Goal: Task Accomplishment & Management: Use online tool/utility

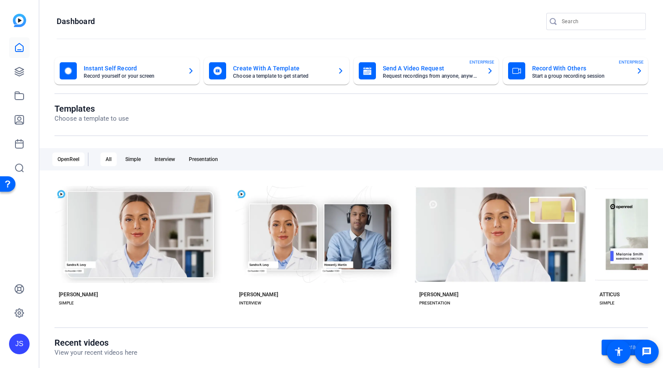
click at [550, 69] on mat-card-title "Record With Others" at bounding box center [580, 68] width 97 height 10
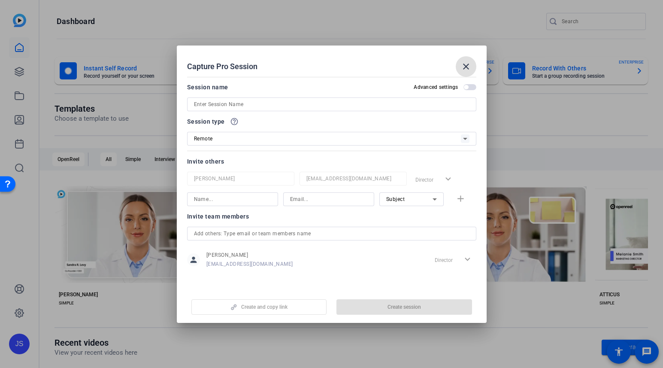
click at [201, 104] on input at bounding box center [331, 104] width 275 height 10
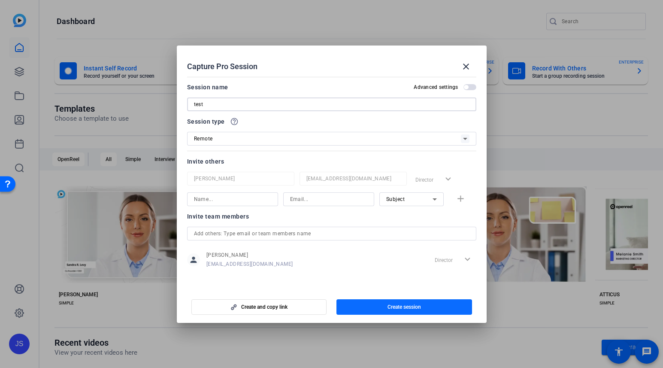
type input "test"
click at [397, 305] on span "Create session" at bounding box center [403, 306] width 33 height 7
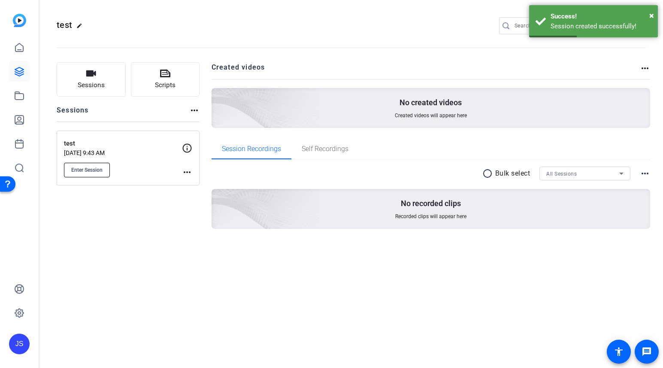
click at [87, 169] on span "Enter Session" at bounding box center [86, 169] width 31 height 7
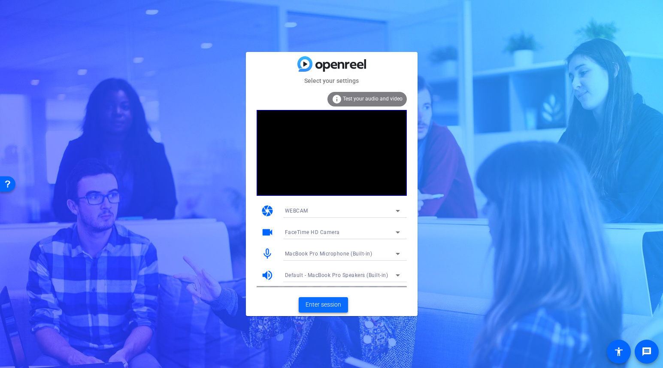
click at [321, 302] on span "Enter session" at bounding box center [323, 304] width 36 height 9
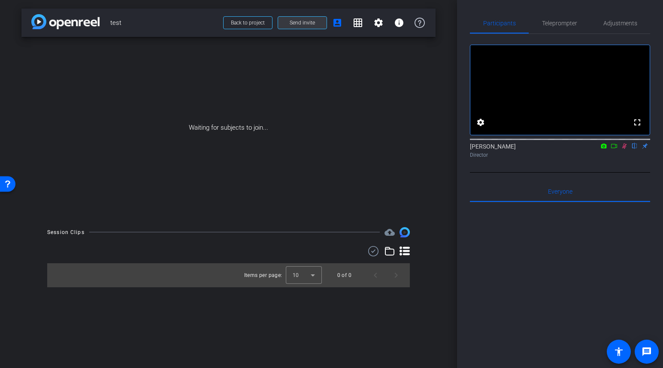
click at [305, 24] on span "Send invite" at bounding box center [302, 22] width 25 height 7
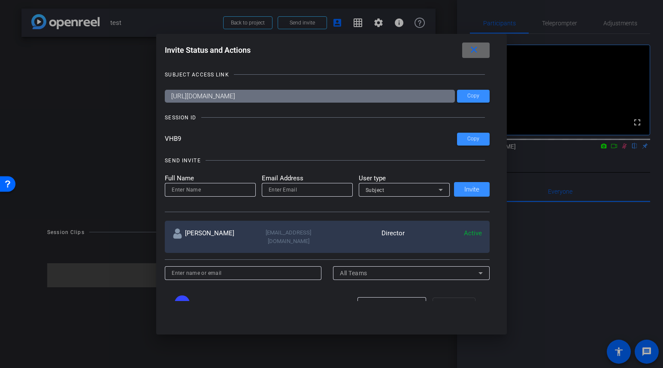
click at [477, 51] on mat-icon "close" at bounding box center [473, 50] width 11 height 11
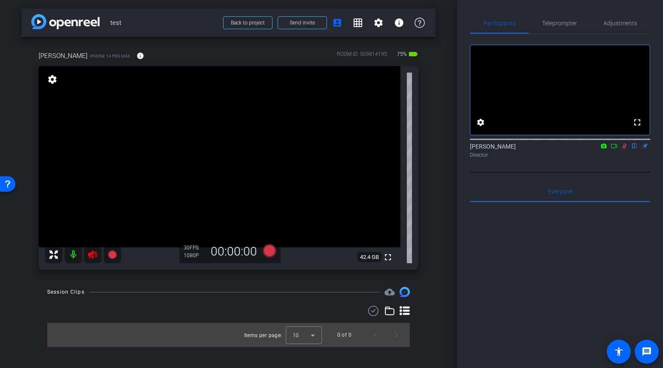
click at [69, 254] on mat-icon at bounding box center [73, 254] width 17 height 17
click at [610, 24] on span "Adjustments" at bounding box center [620, 23] width 34 height 6
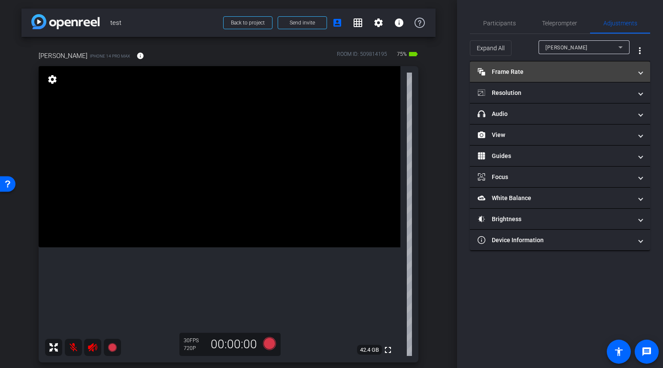
click at [534, 76] on mat-panel-title "Frame Rate Frame Rate" at bounding box center [554, 71] width 154 height 9
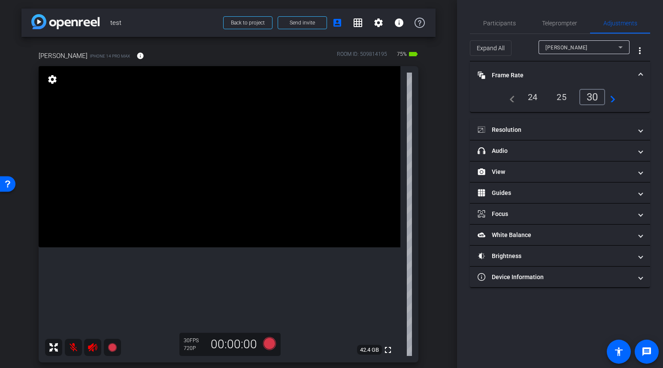
click at [614, 101] on mat-icon "navigate_next" at bounding box center [610, 97] width 10 height 10
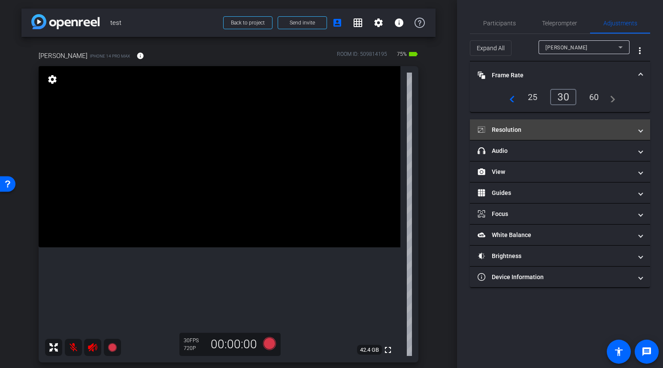
click at [544, 129] on mat-panel-title "Resolution" at bounding box center [554, 129] width 154 height 9
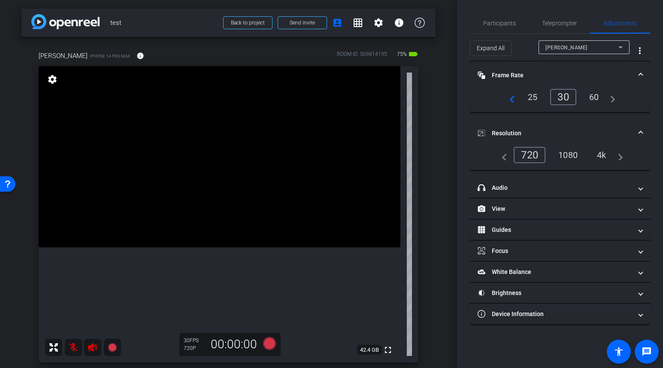
click at [602, 153] on div "4k" at bounding box center [601, 155] width 22 height 15
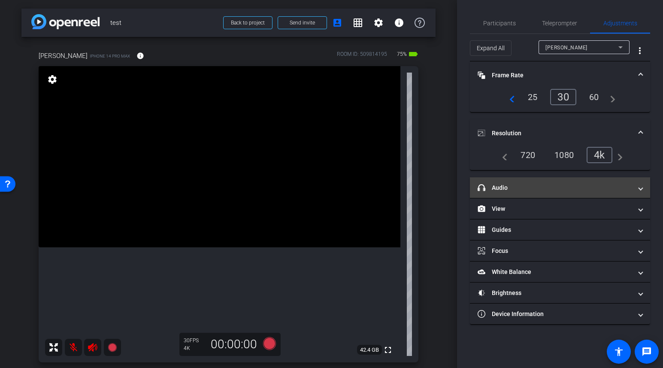
click at [537, 189] on mat-panel-title "headphone icon Audio" at bounding box center [554, 187] width 154 height 9
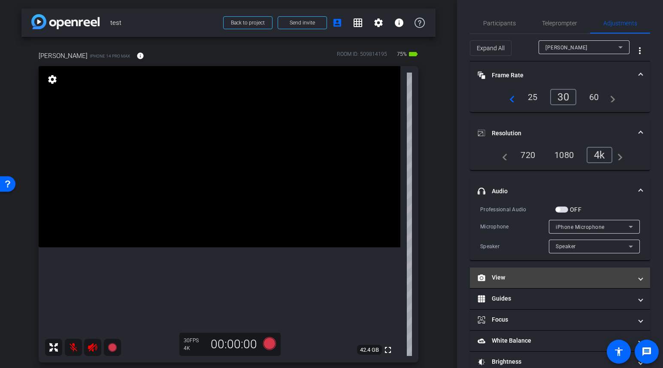
click at [532, 278] on mat-panel-title "View" at bounding box center [554, 277] width 154 height 9
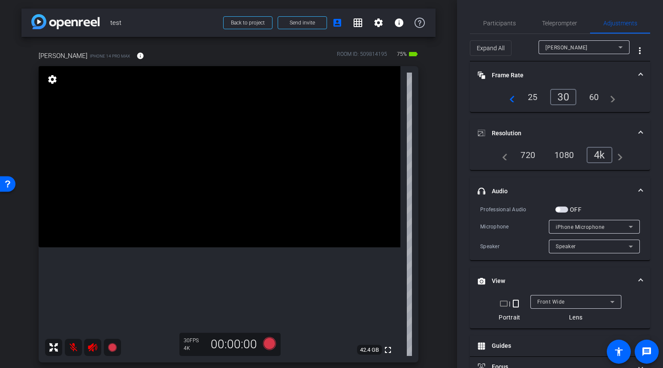
click at [503, 300] on mat-icon "crop_landscape" at bounding box center [503, 303] width 10 height 10
click at [502, 303] on mat-icon "crop_landscape" at bounding box center [503, 303] width 10 height 10
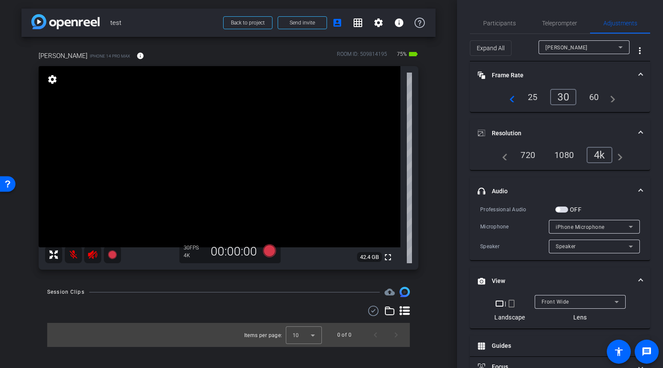
click at [512, 303] on mat-icon "crop_portrait" at bounding box center [511, 303] width 10 height 10
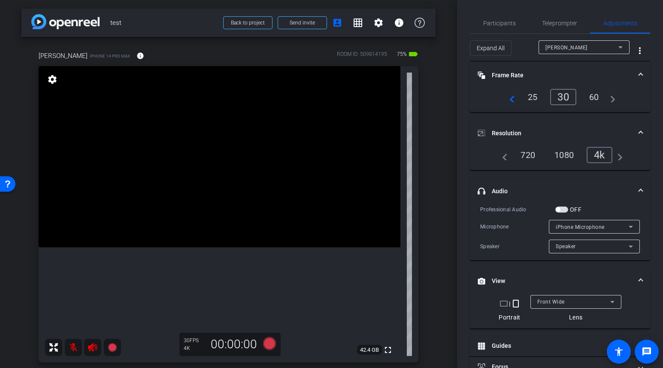
click at [516, 302] on mat-icon "crop_portrait" at bounding box center [515, 303] width 10 height 10
click at [503, 302] on mat-icon "crop_landscape" at bounding box center [503, 303] width 10 height 10
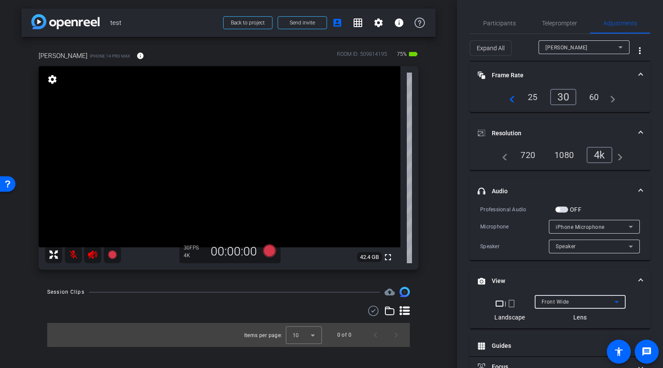
click at [556, 299] on span "Front Wide" at bounding box center [554, 302] width 27 height 6
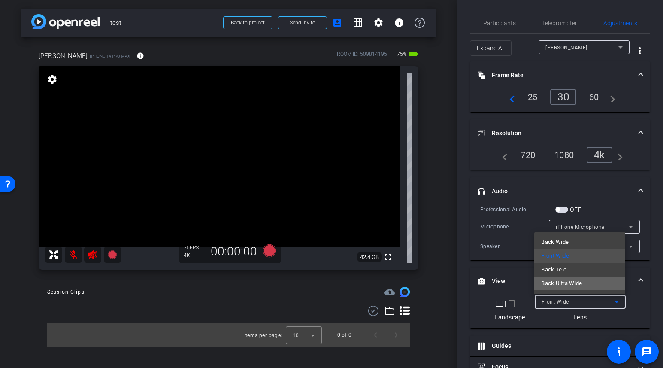
click at [555, 285] on span "Back Ultra Wide" at bounding box center [561, 283] width 41 height 10
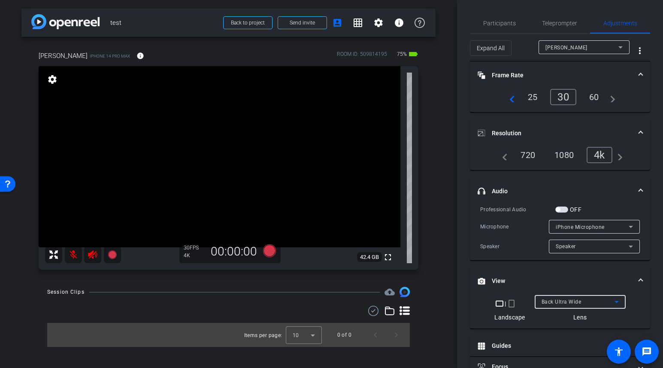
click at [558, 302] on span "Back Ultra Wide" at bounding box center [561, 302] width 40 height 6
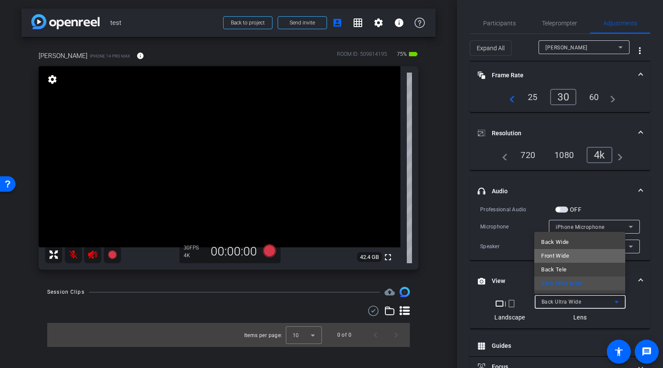
click at [556, 259] on span "Front Wide" at bounding box center [555, 256] width 28 height 10
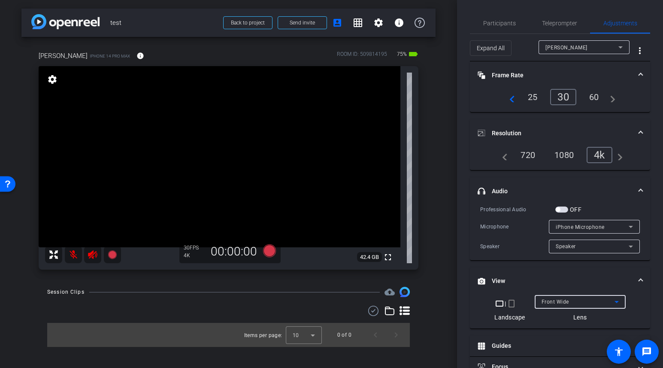
click at [546, 299] on span "Front Wide" at bounding box center [554, 302] width 27 height 6
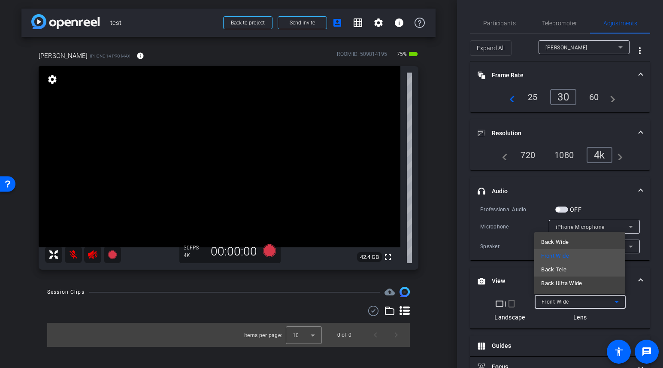
click at [548, 269] on span "Back Tele" at bounding box center [553, 269] width 25 height 10
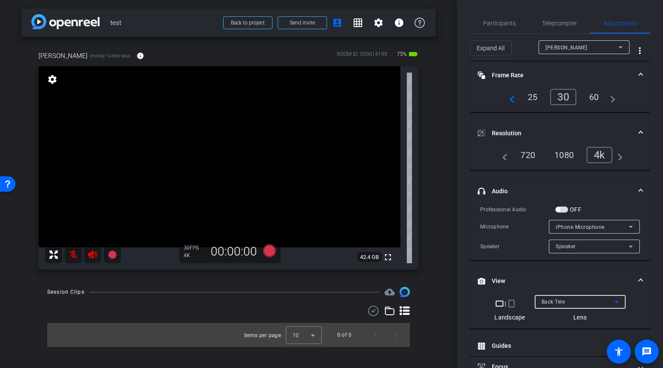
click at [559, 300] on span "Back Tele" at bounding box center [553, 302] width 24 height 6
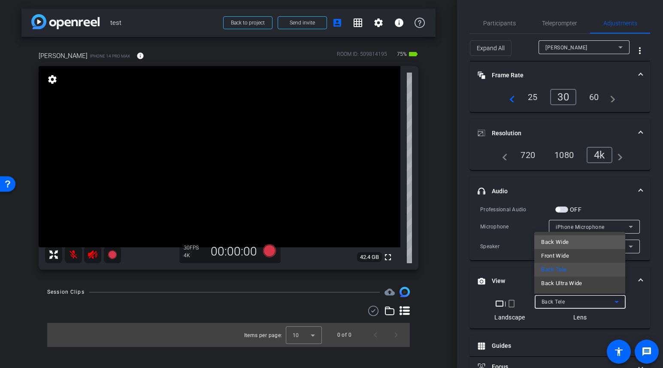
click at [547, 243] on span "Back Wide" at bounding box center [554, 242] width 27 height 10
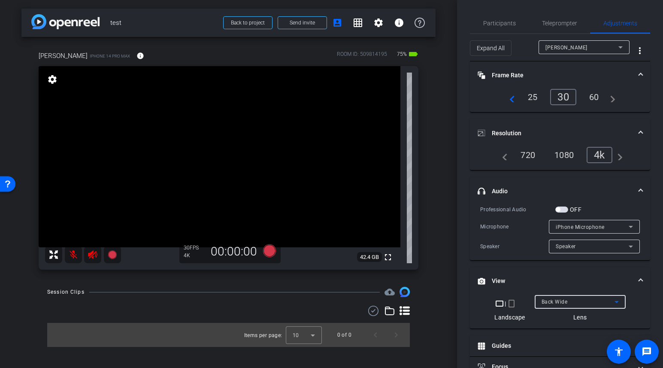
click at [551, 300] on span "Back Wide" at bounding box center [554, 302] width 26 height 6
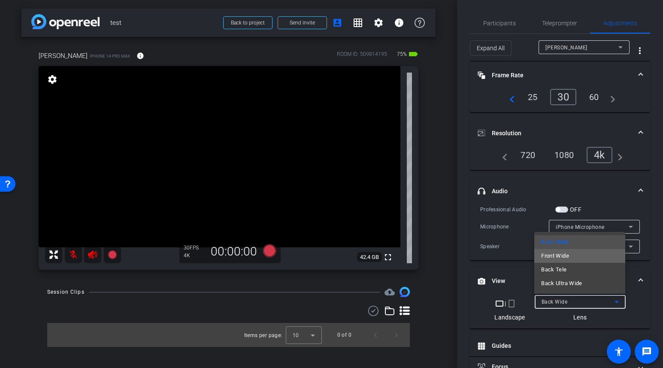
click at [548, 258] on span "Front Wide" at bounding box center [555, 256] width 28 height 10
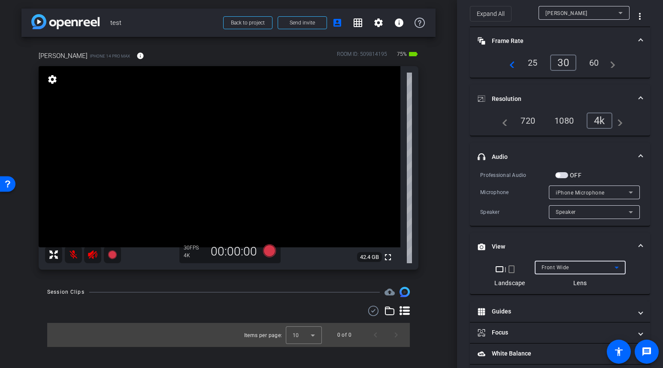
scroll to position [83, 0]
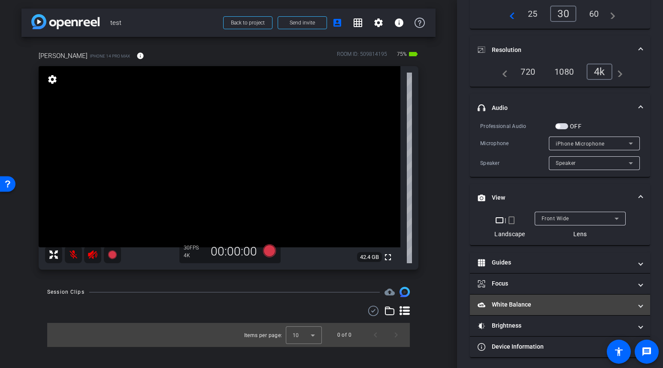
click at [520, 302] on mat-panel-title "White Balance White Balance" at bounding box center [554, 304] width 154 height 9
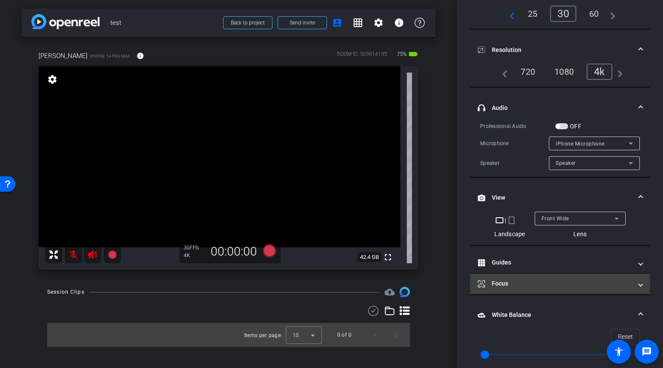
scroll to position [187, 0]
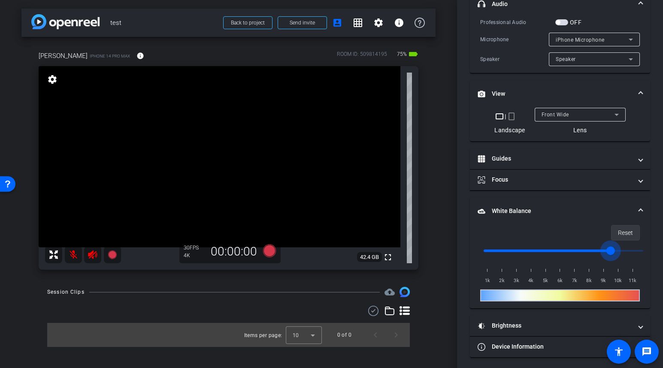
drag, startPoint x: 486, startPoint y: 250, endPoint x: 622, endPoint y: 237, distance: 136.6
click at [621, 241] on input "range" at bounding box center [563, 250] width 178 height 19
drag, startPoint x: 619, startPoint y: 245, endPoint x: 438, endPoint y: 251, distance: 180.3
type input "1000"
click at [474, 250] on input "range" at bounding box center [563, 250] width 178 height 19
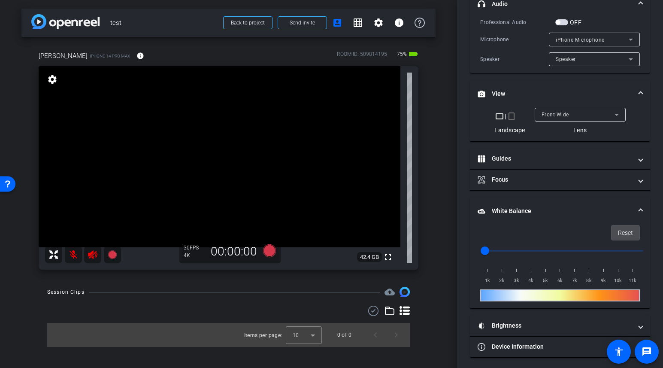
click at [621, 232] on span "Reset" at bounding box center [625, 232] width 15 height 16
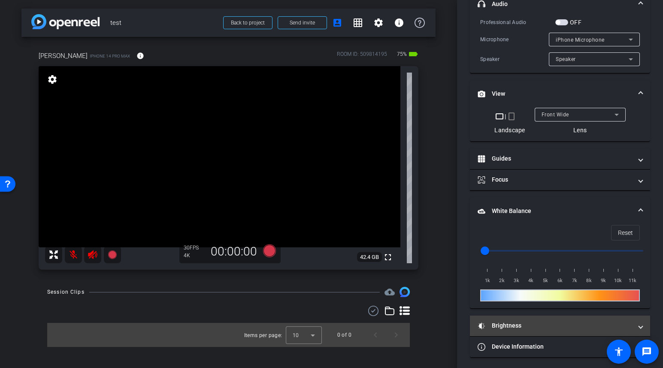
click at [518, 324] on mat-panel-title "Brightness" at bounding box center [554, 325] width 154 height 9
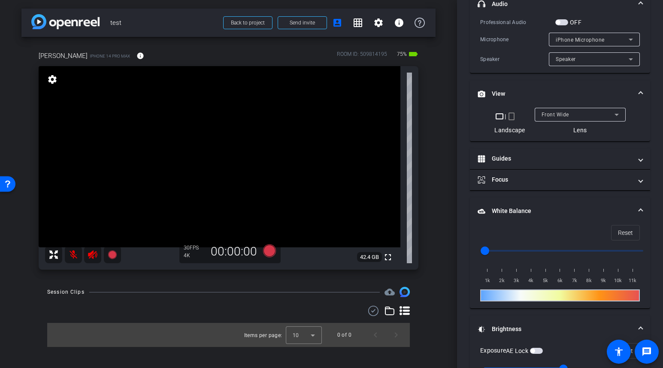
scroll to position [276, 0]
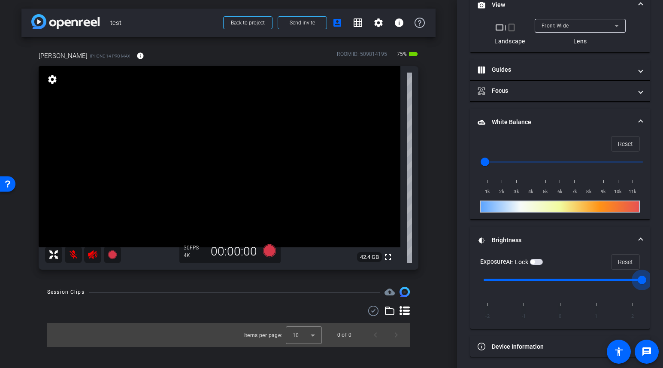
drag, startPoint x: 566, startPoint y: 277, endPoint x: 644, endPoint y: 261, distance: 79.3
click at [641, 270] on input "range" at bounding box center [563, 279] width 178 height 19
drag, startPoint x: 642, startPoint y: 278, endPoint x: 429, endPoint y: 281, distance: 212.8
click at [474, 281] on input "range" at bounding box center [563, 279] width 178 height 19
click at [625, 255] on span "Reset" at bounding box center [625, 262] width 15 height 16
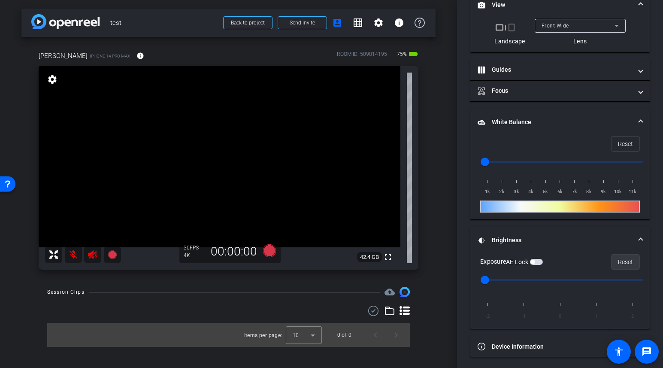
type input "0"
click at [541, 261] on span "button" at bounding box center [536, 262] width 13 height 6
click at [533, 261] on span "button" at bounding box center [536, 262] width 13 height 6
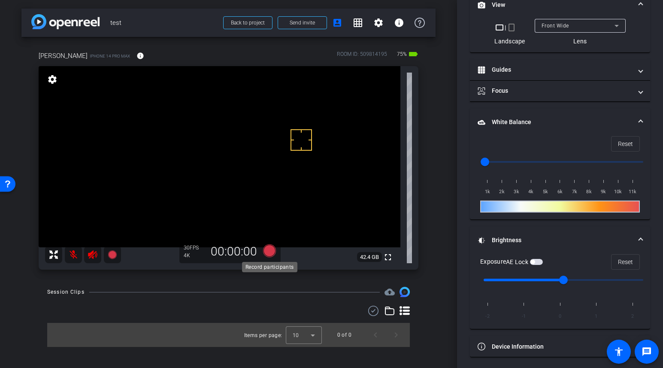
click at [269, 251] on icon at bounding box center [269, 250] width 13 height 13
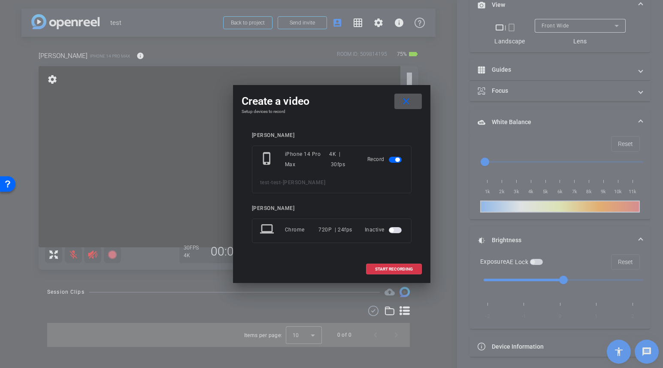
click at [398, 231] on span "button" at bounding box center [395, 230] width 13 height 6
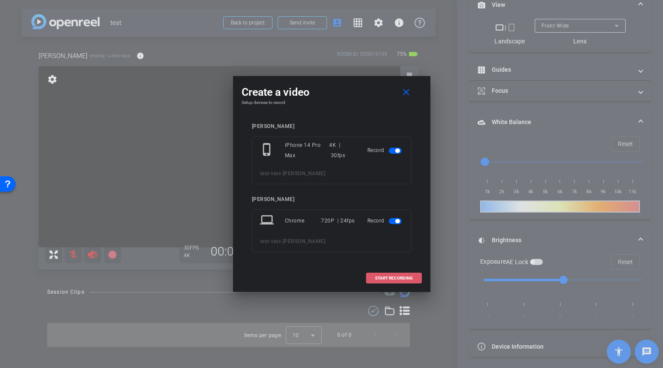
click at [391, 281] on span at bounding box center [393, 278] width 55 height 21
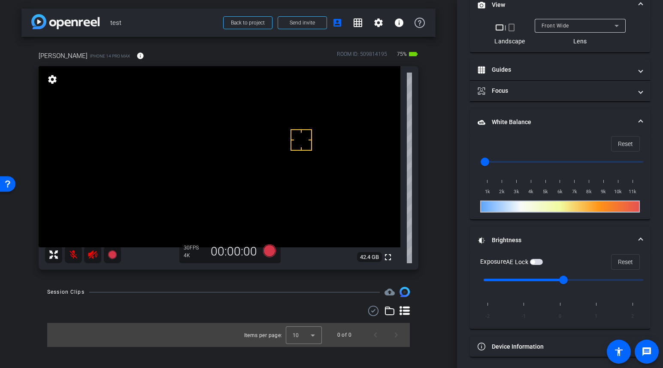
scroll to position [285, 0]
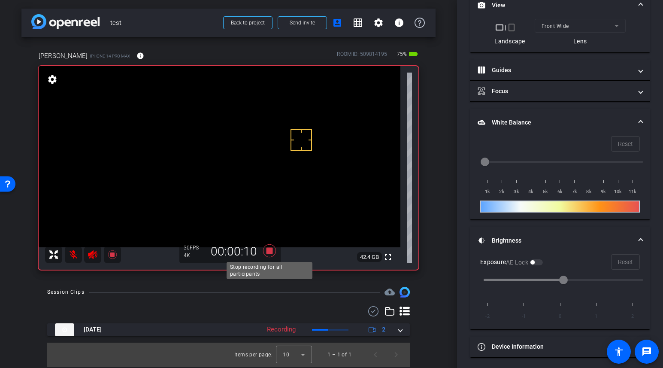
click at [272, 252] on icon at bounding box center [269, 250] width 13 height 13
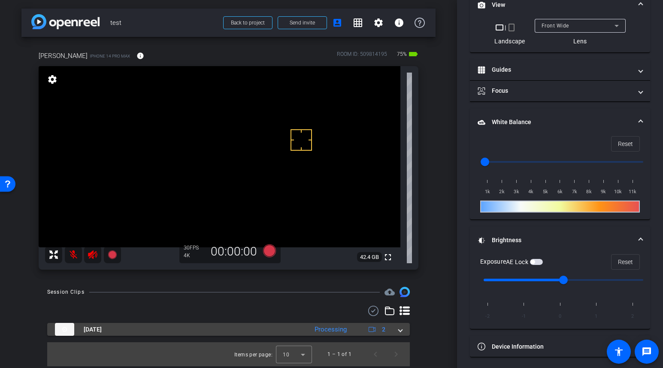
click at [399, 328] on span at bounding box center [400, 329] width 3 height 9
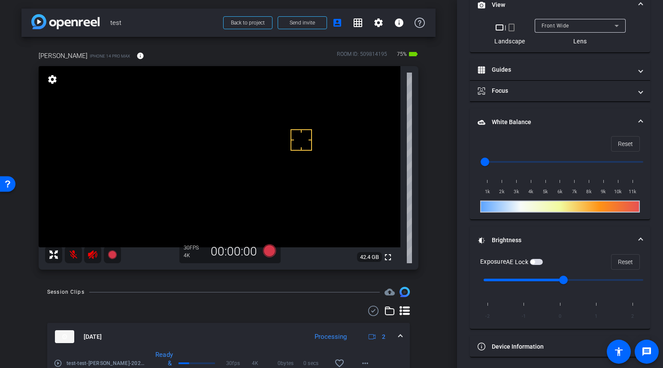
scroll to position [59, 0]
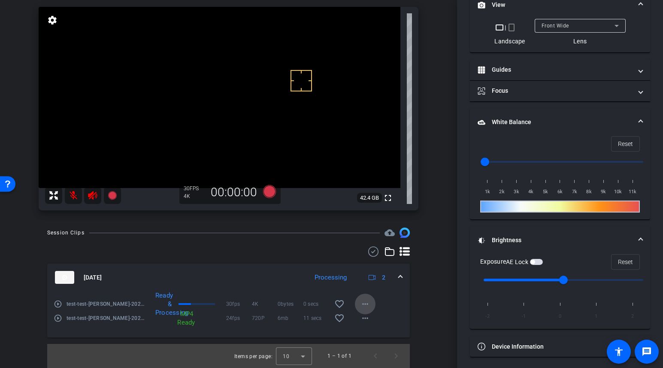
click at [364, 303] on mat-icon "more_horiz" at bounding box center [365, 304] width 10 height 10
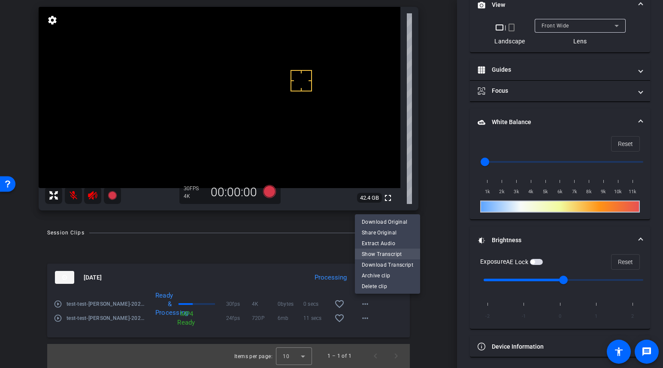
click at [378, 253] on span "Show Transcript" at bounding box center [387, 254] width 51 height 10
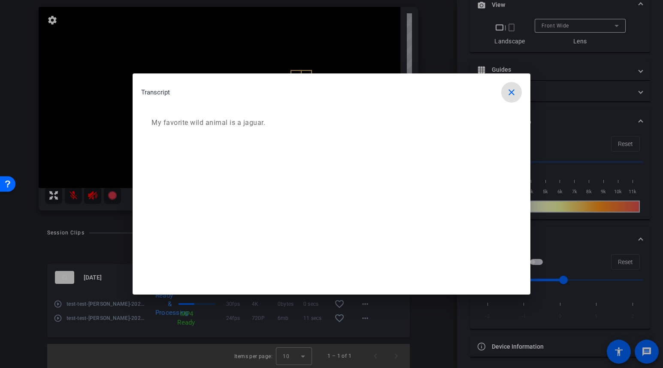
click at [514, 93] on mat-icon "close" at bounding box center [511, 92] width 10 height 10
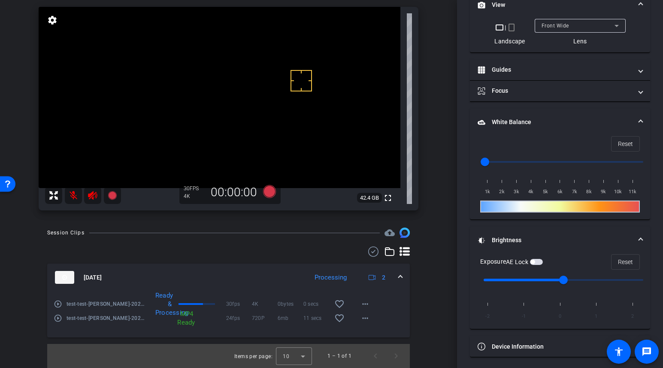
scroll to position [0, 0]
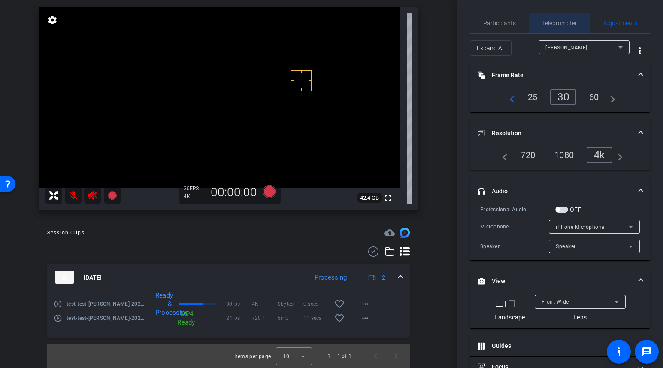
click at [556, 20] on span "Teleprompter" at bounding box center [559, 23] width 35 height 6
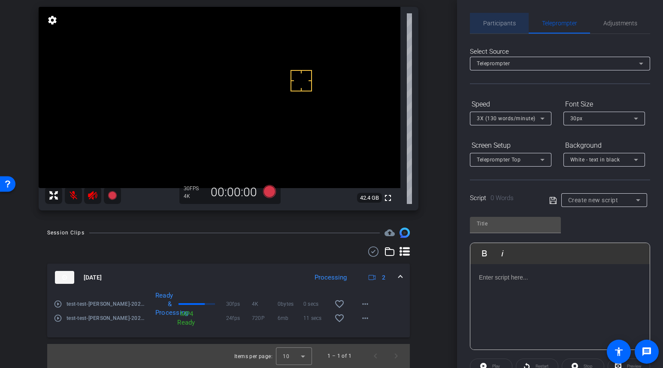
click at [499, 27] on span "Participants" at bounding box center [499, 23] width 33 height 21
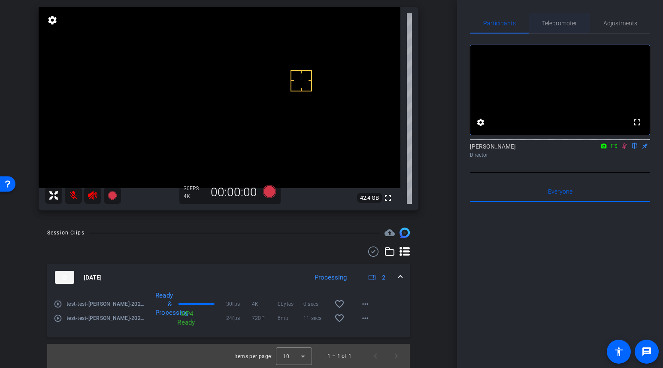
click at [569, 22] on span "Teleprompter" at bounding box center [559, 23] width 35 height 6
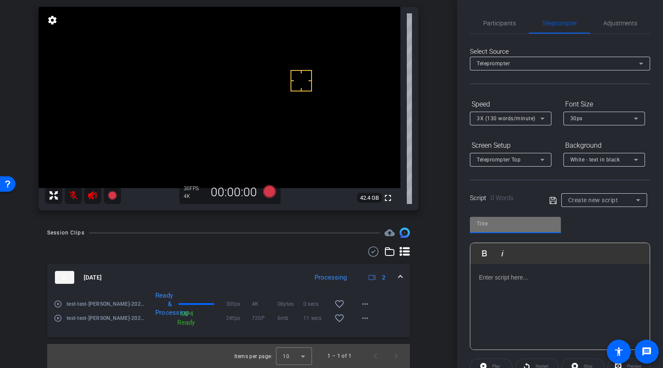
click at [478, 226] on input "text" at bounding box center [515, 223] width 77 height 10
type input "Script"
click at [489, 284] on div at bounding box center [559, 307] width 179 height 86
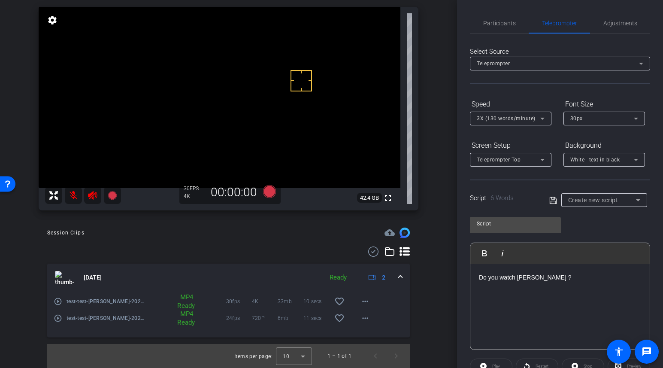
click at [554, 200] on icon at bounding box center [552, 199] width 7 height 7
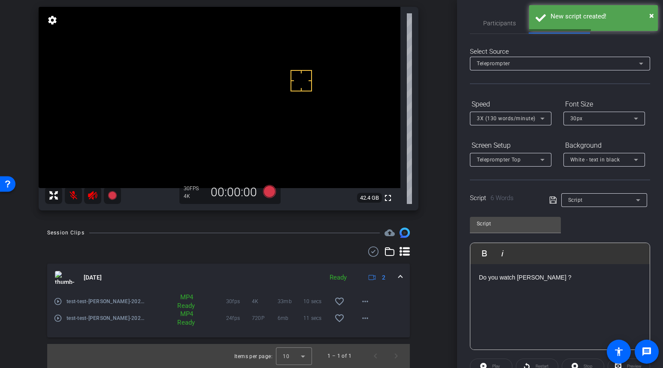
scroll to position [100, 0]
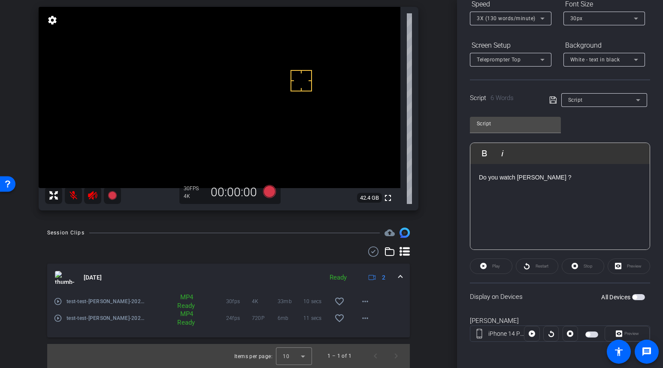
click at [643, 296] on span "button" at bounding box center [638, 297] width 13 height 6
click at [637, 294] on span "button" at bounding box center [638, 297] width 13 height 6
click at [363, 303] on mat-icon "more_horiz" at bounding box center [365, 301] width 10 height 10
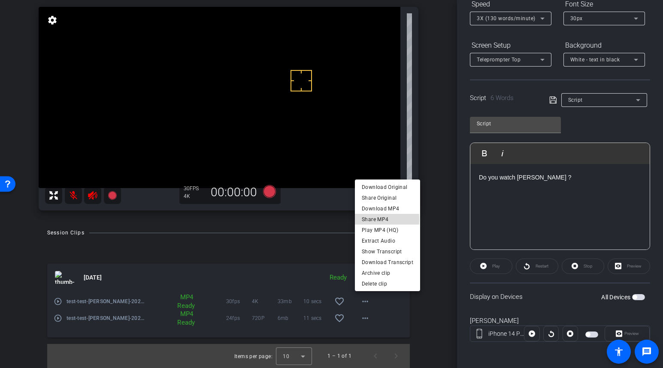
click at [373, 220] on span "Share MP4" at bounding box center [387, 219] width 51 height 10
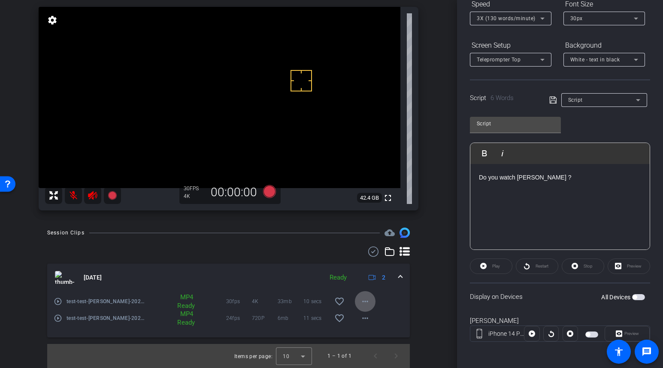
scroll to position [0, 0]
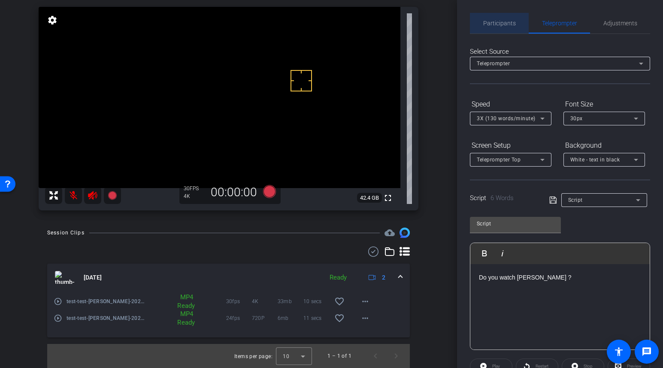
click at [505, 24] on span "Participants" at bounding box center [499, 23] width 33 height 6
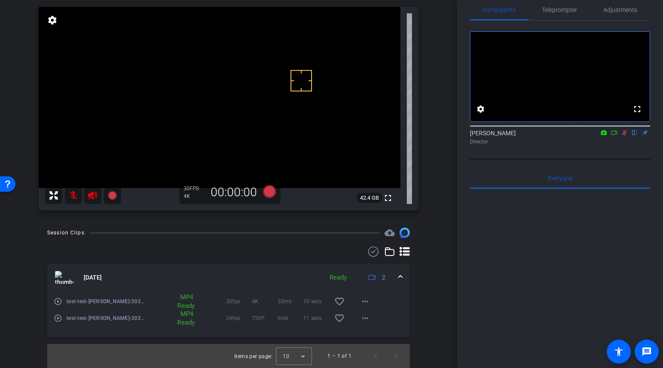
scroll to position [14, 0]
click at [606, 7] on span "Adjustments" at bounding box center [620, 9] width 34 height 6
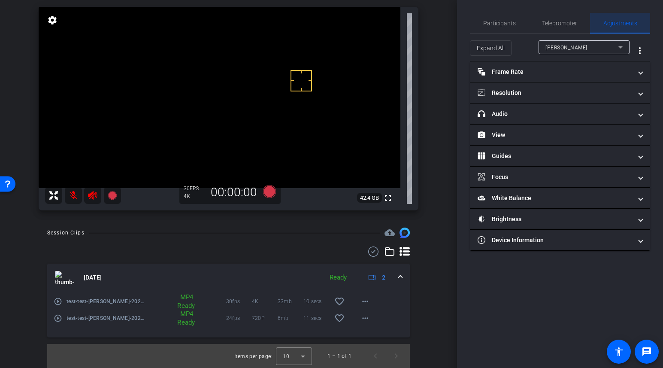
scroll to position [0, 0]
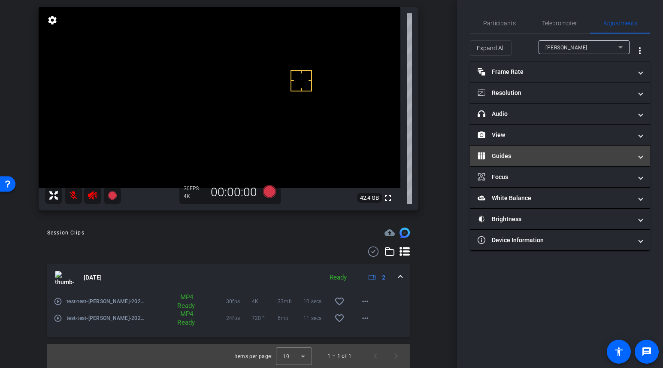
click at [507, 160] on mat-expansion-panel-header "Guides" at bounding box center [560, 155] width 180 height 21
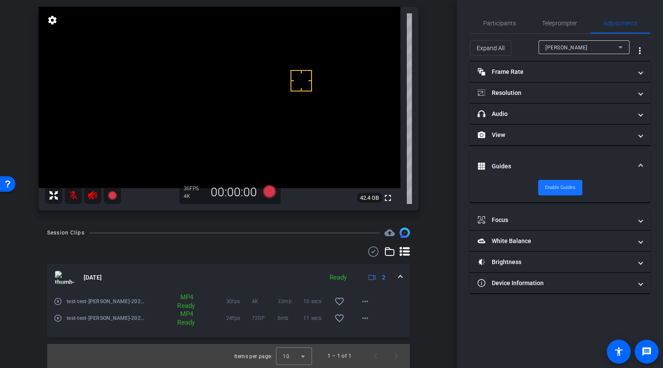
click at [550, 184] on span "Enable Guides" at bounding box center [560, 187] width 30 height 13
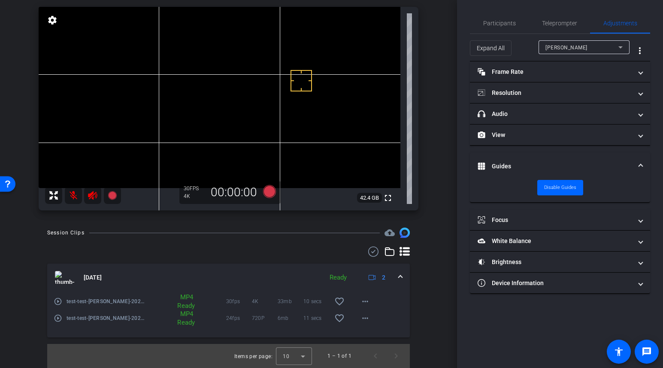
click at [641, 163] on span at bounding box center [640, 166] width 3 height 9
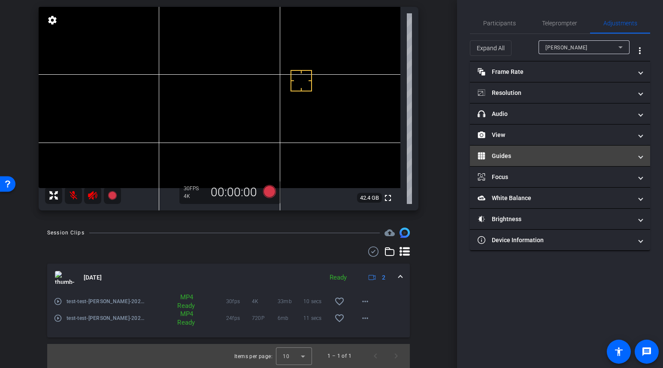
click at [547, 154] on mat-panel-title "Guides" at bounding box center [554, 155] width 154 height 9
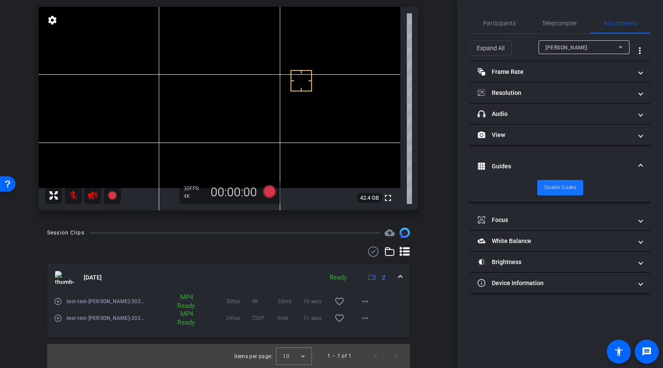
click at [556, 185] on span "Disable Guides" at bounding box center [560, 187] width 32 height 13
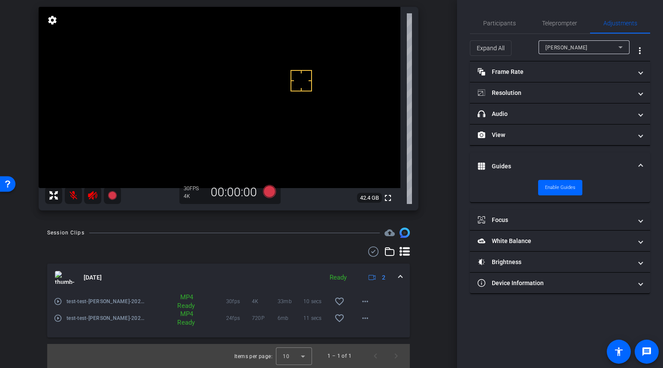
click at [639, 163] on span at bounding box center [640, 166] width 3 height 9
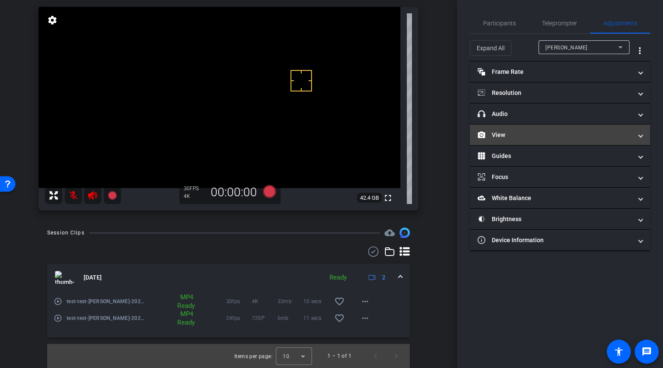
click at [526, 134] on mat-panel-title "View" at bounding box center [554, 134] width 154 height 9
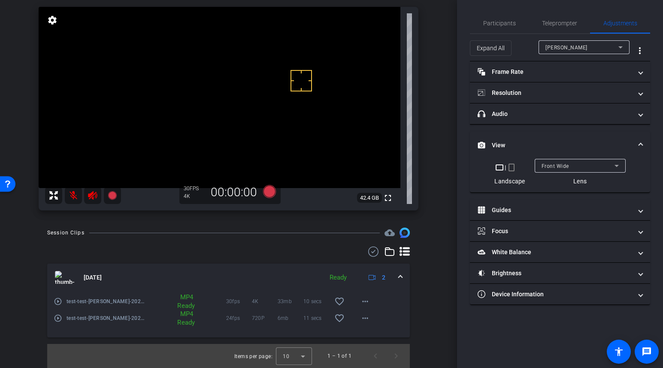
click at [514, 170] on mat-icon "crop_portrait" at bounding box center [511, 167] width 10 height 10
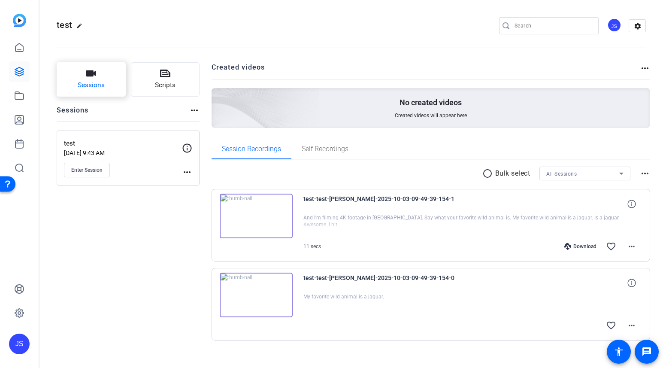
click at [96, 76] on icon "button" at bounding box center [91, 73] width 10 height 10
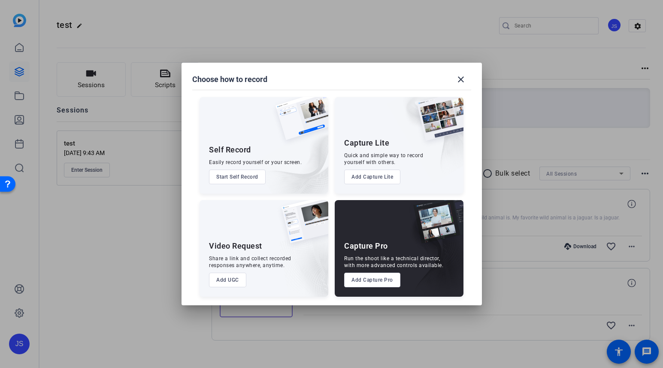
click at [228, 277] on button "Add UGC" at bounding box center [227, 279] width 37 height 15
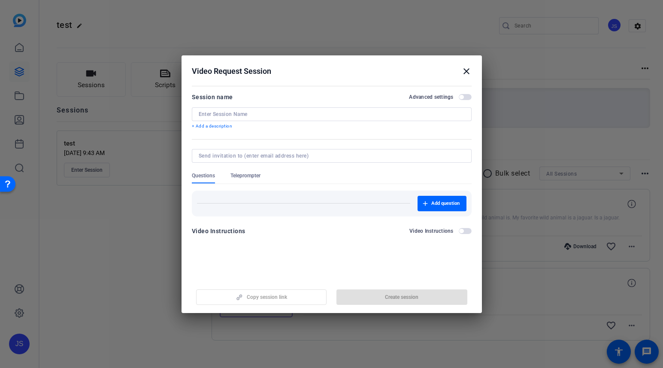
click at [257, 111] on input at bounding box center [332, 114] width 266 height 7
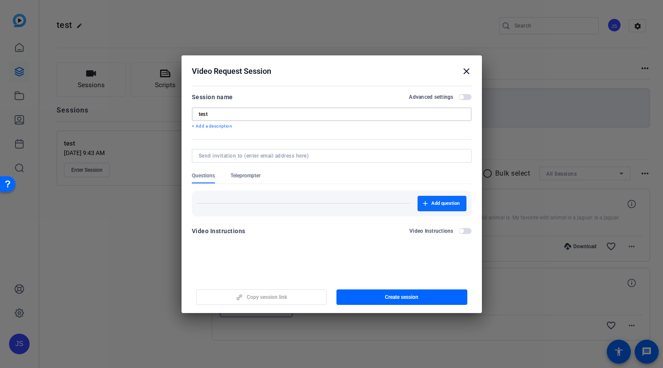
type input "test"
click at [444, 201] on span "Add question" at bounding box center [445, 203] width 28 height 7
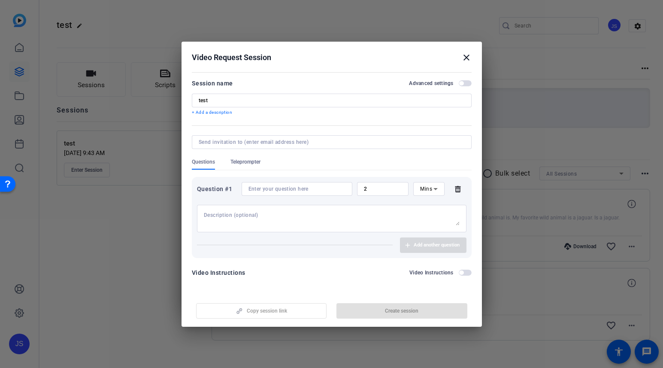
click at [467, 57] on mat-icon "close" at bounding box center [466, 57] width 10 height 10
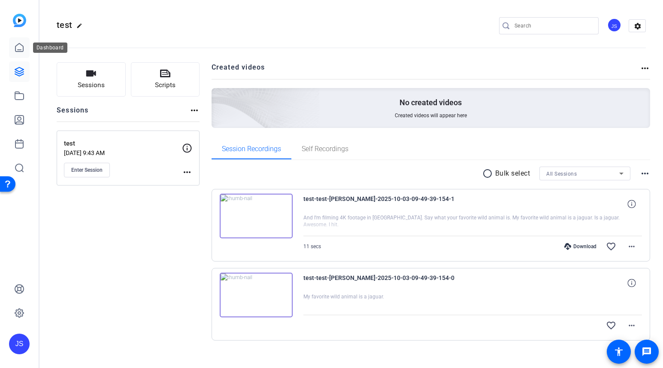
click at [23, 51] on icon at bounding box center [19, 47] width 10 height 10
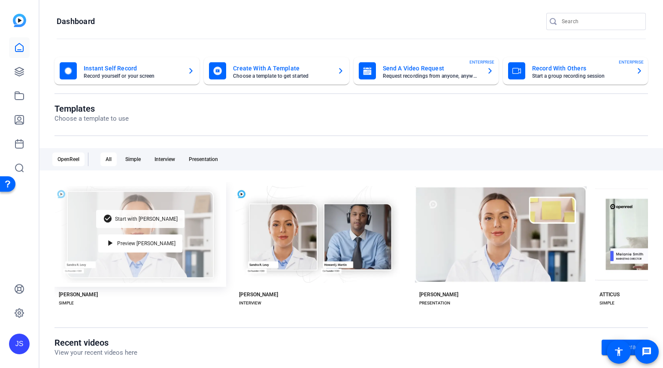
click at [138, 219] on span "Start with [PERSON_NAME]" at bounding box center [146, 218] width 63 height 5
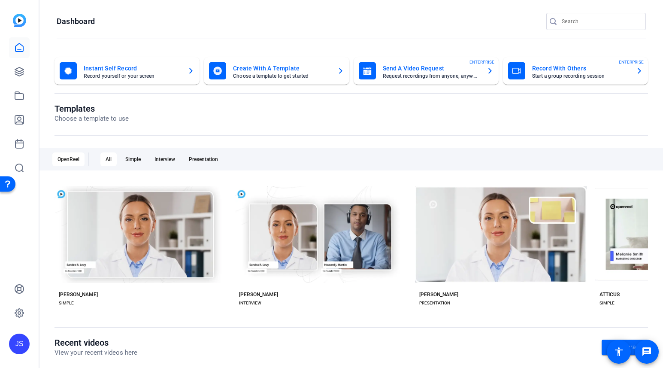
click at [421, 70] on mat-card-title "Send A Video Request" at bounding box center [431, 68] width 97 height 10
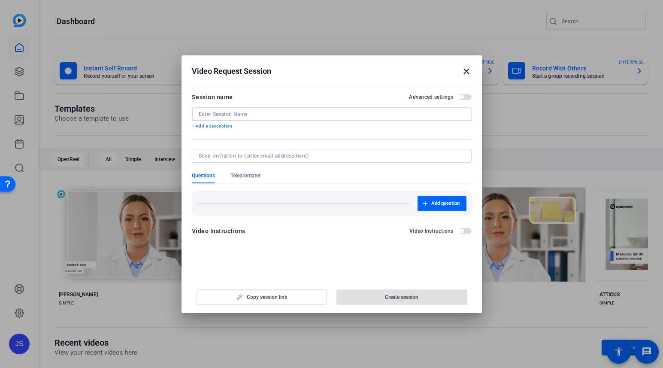
click at [222, 114] on input at bounding box center [332, 114] width 266 height 7
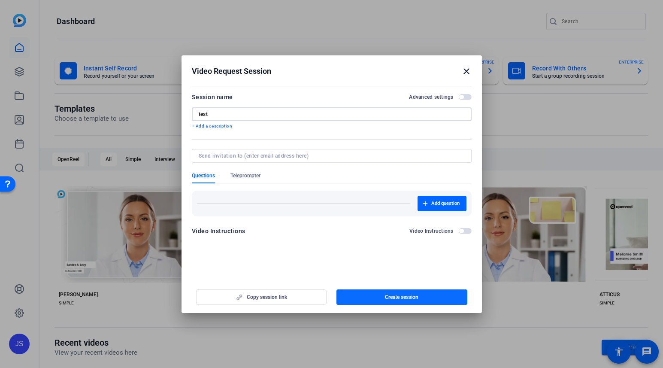
type input "test"
click at [399, 299] on span "Create session" at bounding box center [401, 296] width 33 height 7
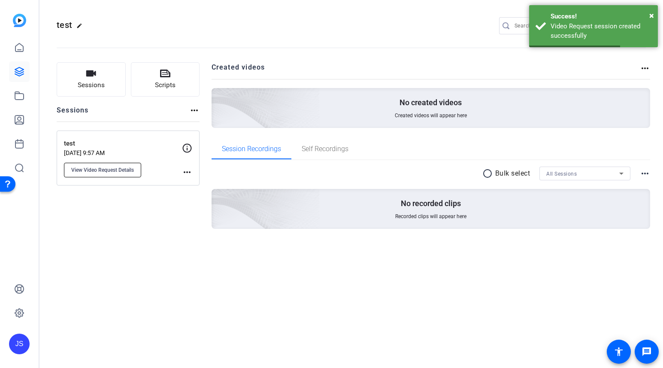
click at [93, 169] on span "View Video Request Details" at bounding box center [102, 169] width 63 height 7
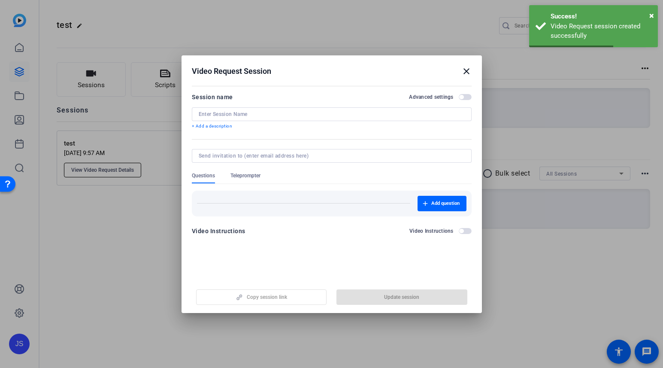
type input "test"
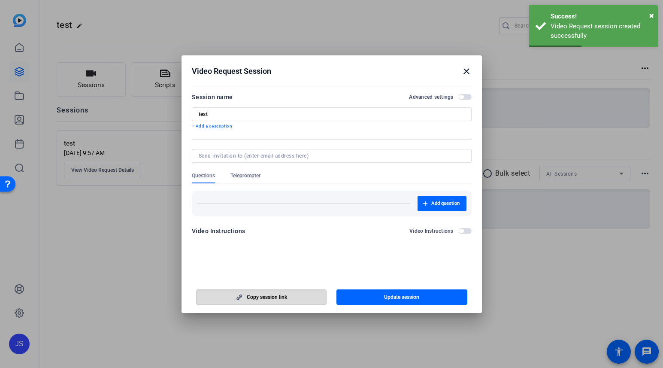
click at [257, 299] on span "Copy session link" at bounding box center [267, 296] width 40 height 7
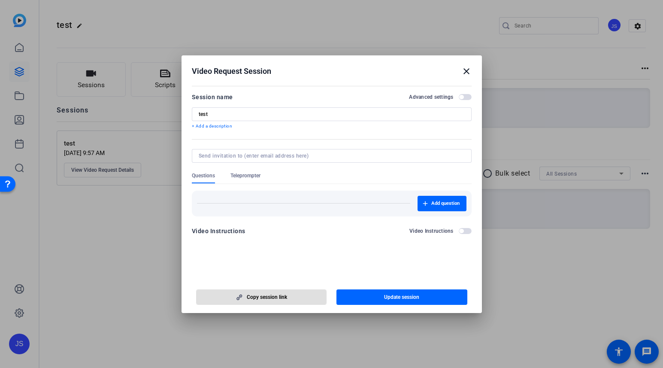
click at [466, 71] on mat-icon "close" at bounding box center [466, 71] width 10 height 10
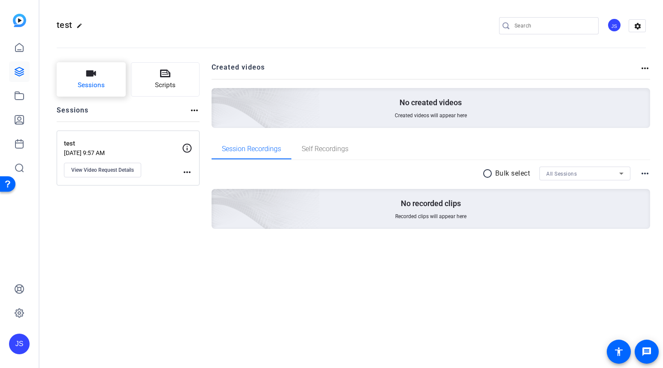
click at [97, 79] on button "Sessions" at bounding box center [91, 79] width 69 height 34
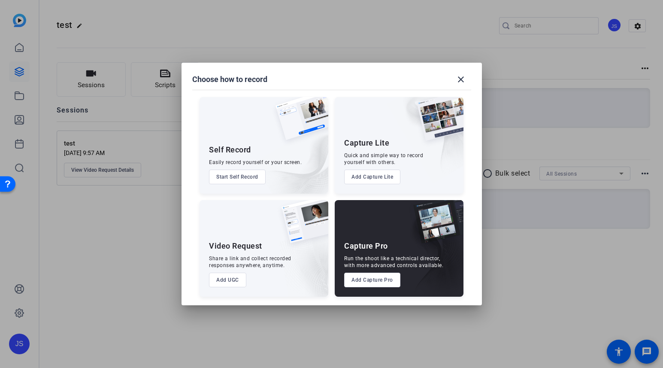
click at [375, 175] on button "Add Capture Lite" at bounding box center [372, 176] width 56 height 15
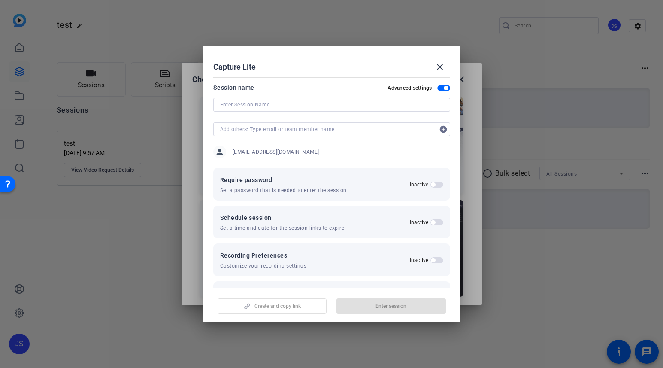
click at [233, 107] on input at bounding box center [331, 105] width 223 height 10
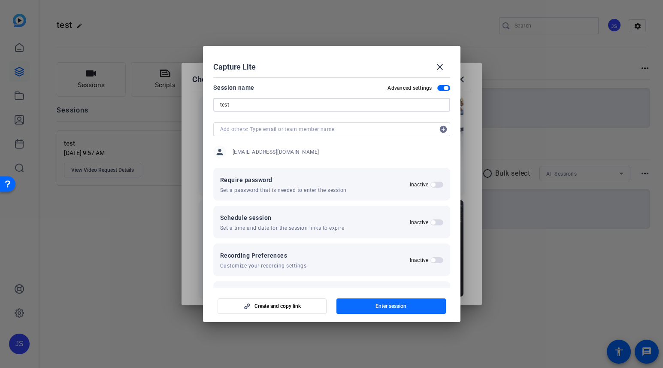
type input "test"
click at [379, 309] on span "Enter session" at bounding box center [390, 305] width 31 height 7
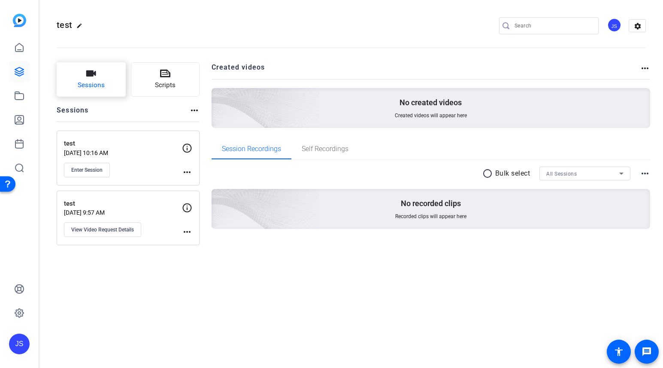
click at [98, 83] on span "Sessions" at bounding box center [91, 85] width 27 height 10
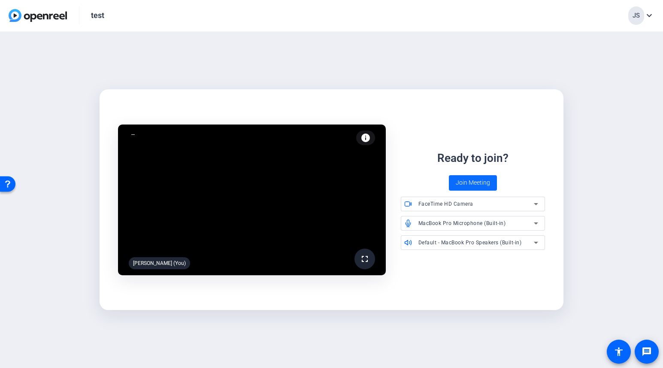
click at [474, 180] on span "Join Meeting" at bounding box center [473, 182] width 34 height 9
